Goal: Task Accomplishment & Management: Use online tool/utility

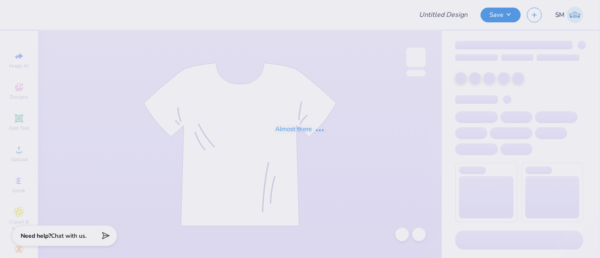
type input "tiger gameday"
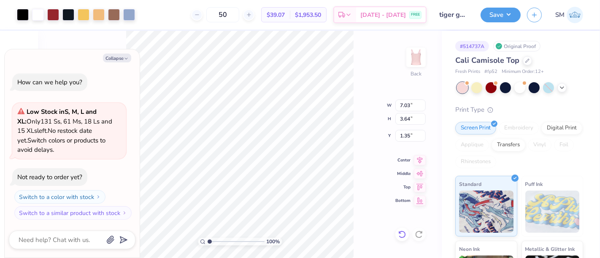
click at [403, 233] on icon at bounding box center [402, 235] width 8 height 8
type textarea "x"
type input "1.50"
type textarea "x"
type input "1.65"
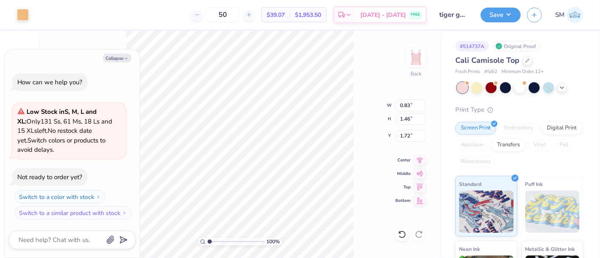
type textarea "x"
type input "1.54"
type textarea "x"
type input "1.58"
type textarea "x"
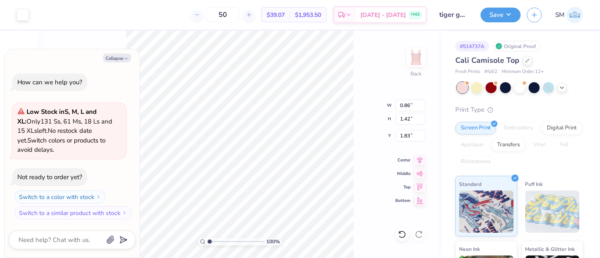
type input "2.29"
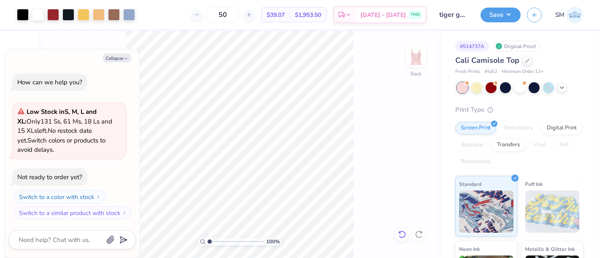
click at [403, 231] on icon at bounding box center [402, 235] width 8 height 8
click at [404, 234] on icon at bounding box center [402, 235] width 8 height 8
type textarea "x"
type input "1.18"
click at [399, 233] on icon at bounding box center [402, 235] width 8 height 8
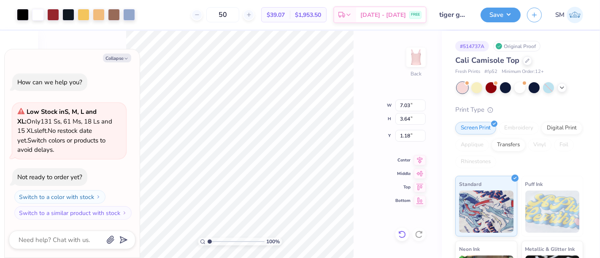
type textarea "x"
type input "1.35"
type textarea "x"
type input "1.18"
click at [404, 233] on icon at bounding box center [402, 235] width 8 height 8
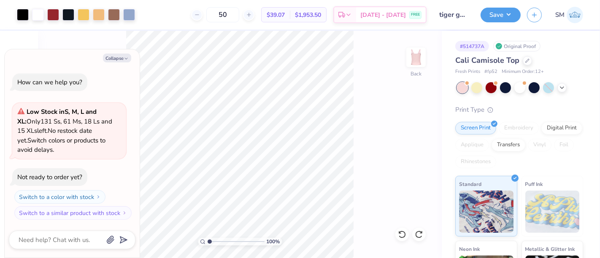
click at [358, 176] on div "100 % Back" at bounding box center [240, 145] width 404 height 228
type textarea "x"
type input "1.18"
click at [406, 236] on icon at bounding box center [402, 235] width 8 height 8
type textarea "x"
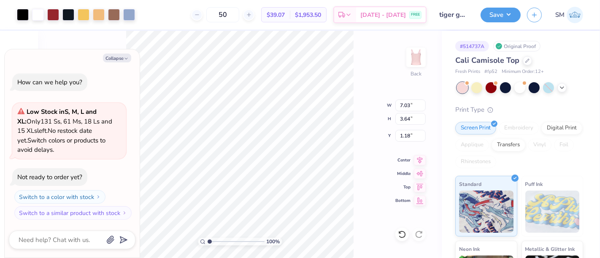
type input "1.35"
click at [354, 145] on div "100 % Back W 7.03 7.03 " H 3.64 3.64 " Y 1.35 1.35 " Center Middle Top Bottom" at bounding box center [240, 145] width 404 height 228
type textarea "x"
